Goal: Subscribe to service/newsletter

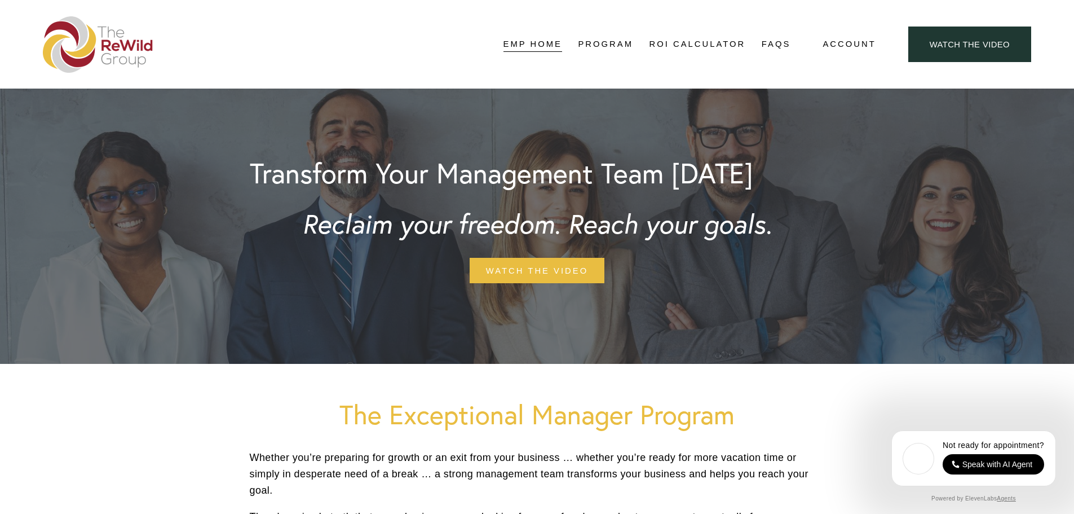
click at [62, 31] on img at bounding box center [98, 44] width 110 height 56
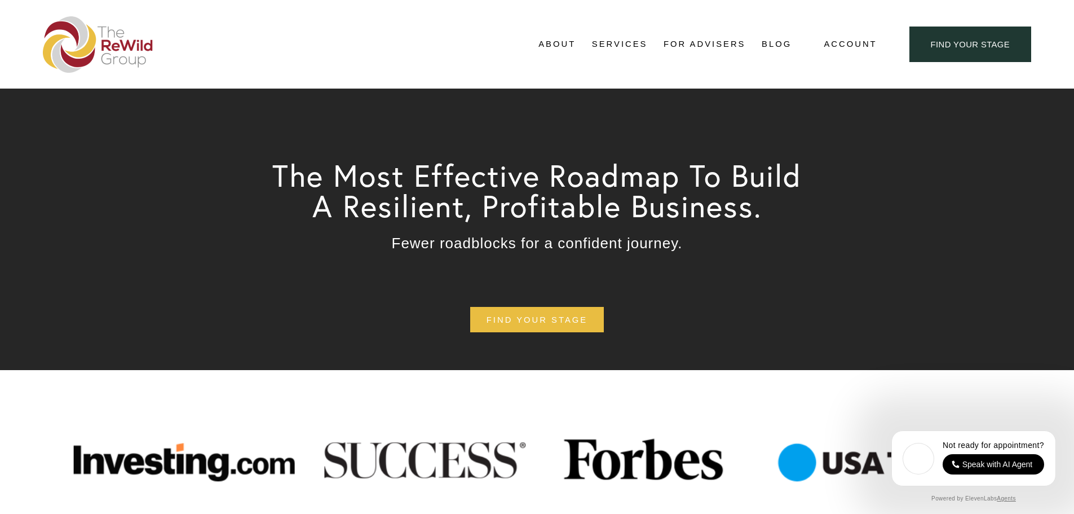
click at [775, 44] on link "Blog" at bounding box center [777, 44] width 30 height 17
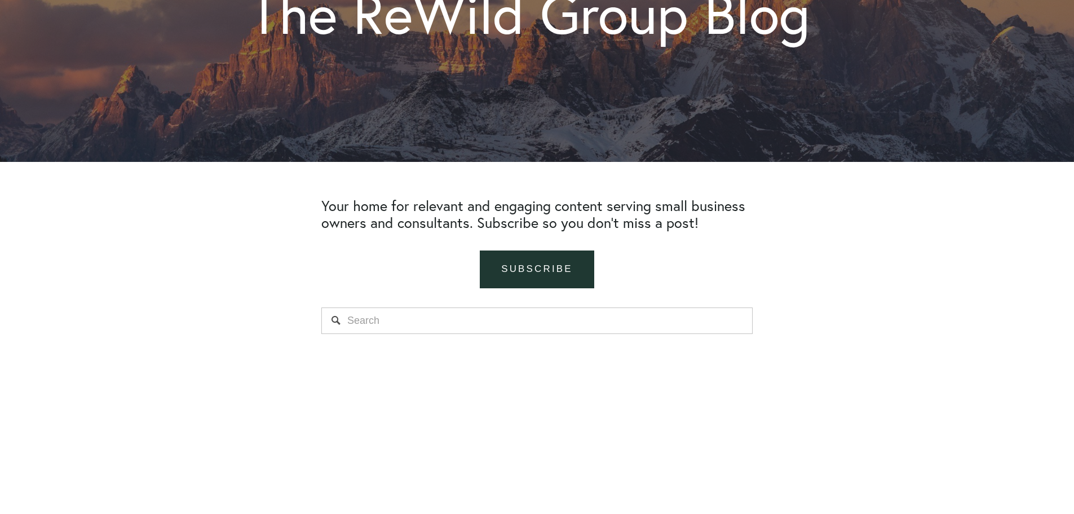
scroll to position [226, 0]
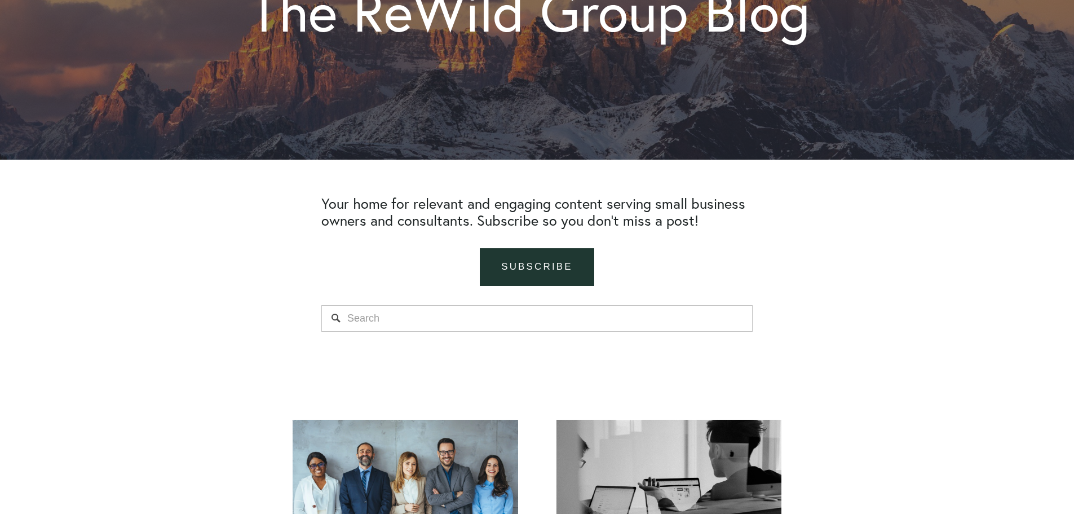
click at [556, 269] on link "subscribe" at bounding box center [537, 267] width 114 height 38
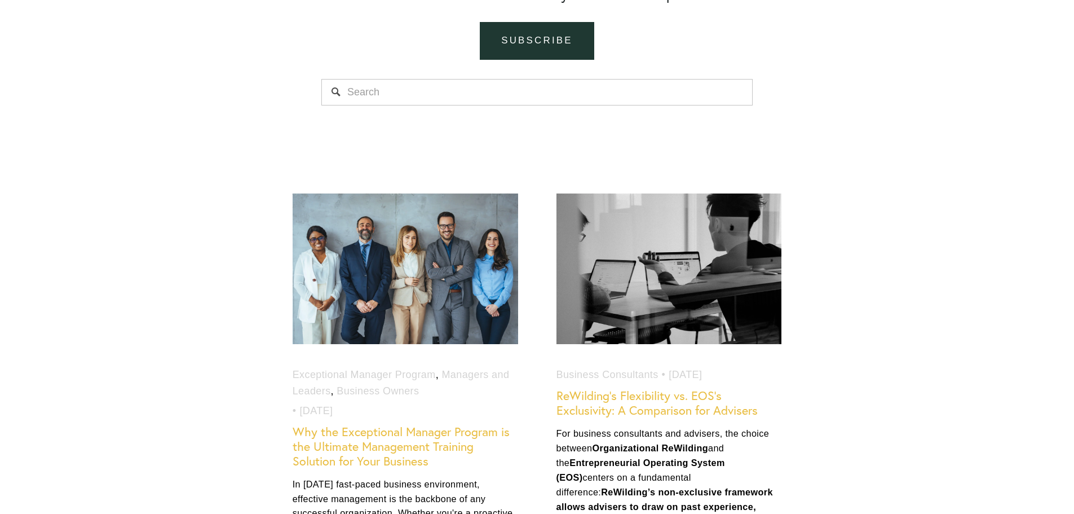
scroll to position [451, 0]
